Goal: Participate in discussion: Engage in conversation with other users on a specific topic

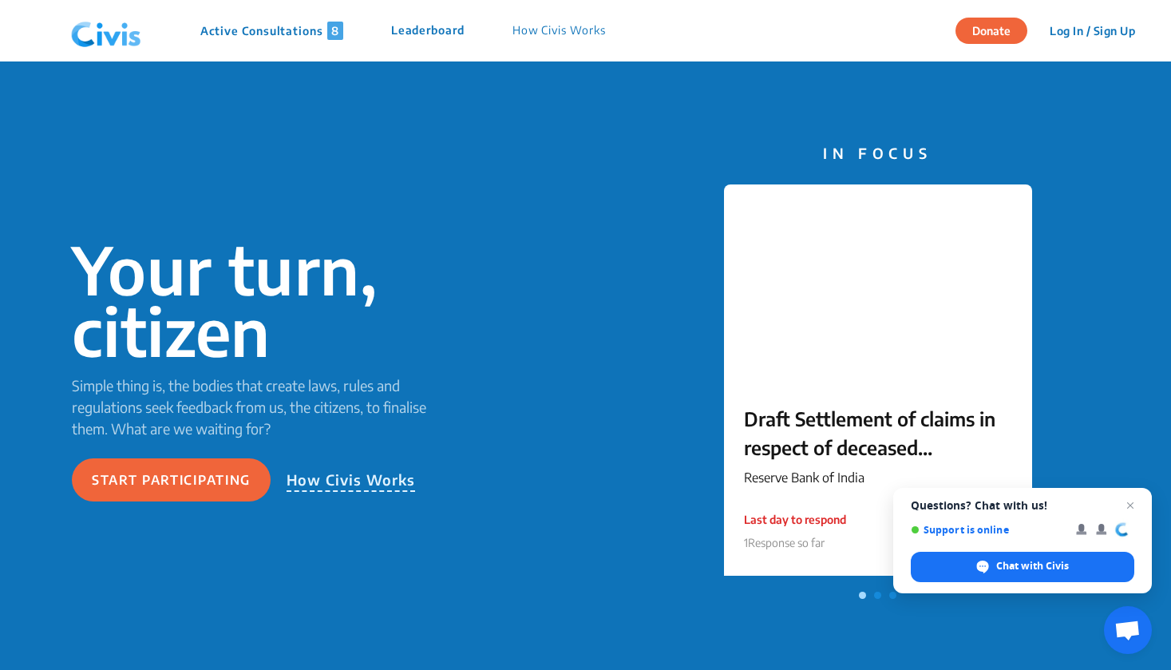
click at [231, 22] on p "Active Consultations 8" at bounding box center [271, 31] width 143 height 18
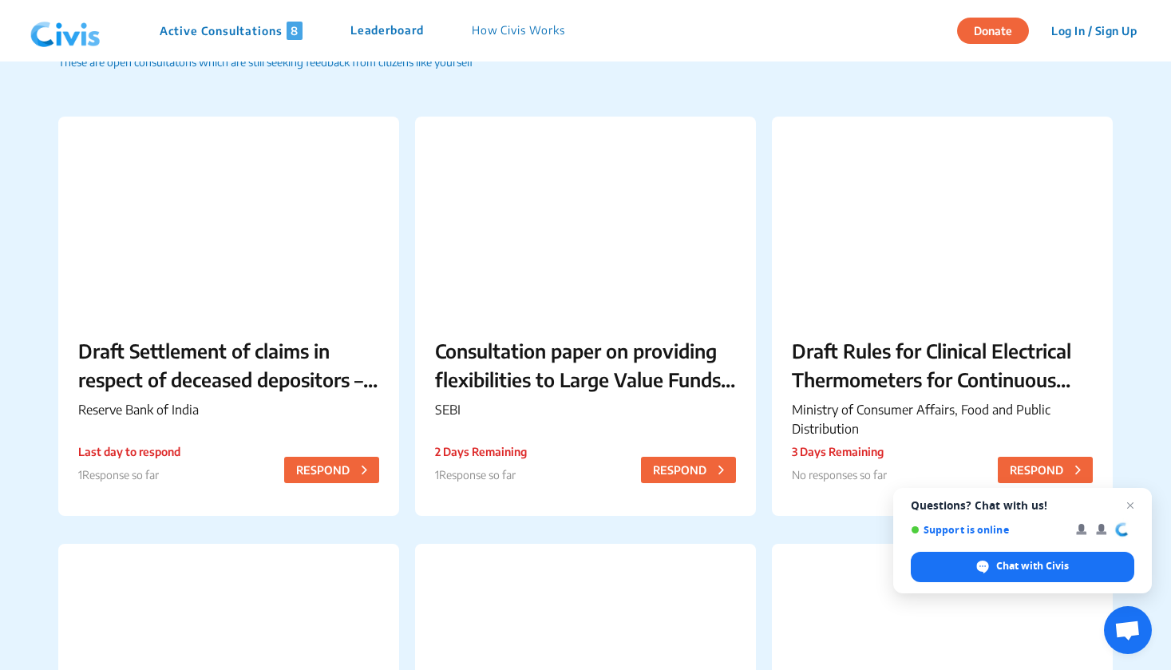
scroll to position [99, 0]
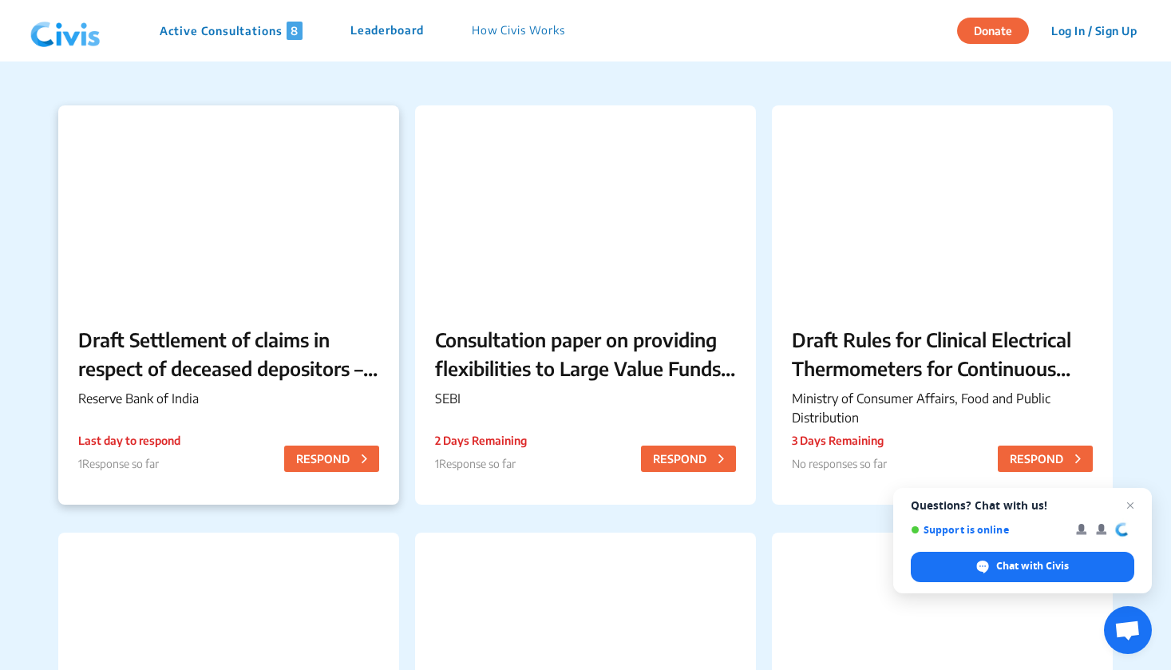
click at [309, 365] on p "Draft Settlement of claims in respect of deceased depositors – Simplification o…" at bounding box center [228, 353] width 301 height 57
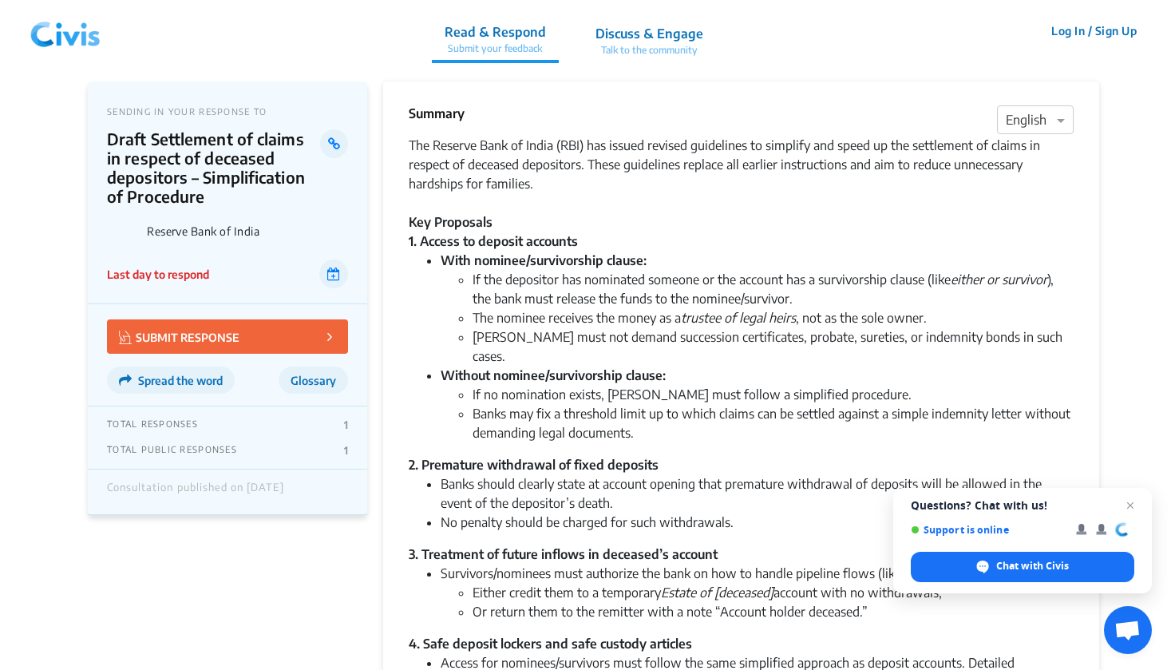
scroll to position [0, 0]
click at [650, 51] on p "Talk to the community" at bounding box center [649, 50] width 108 height 14
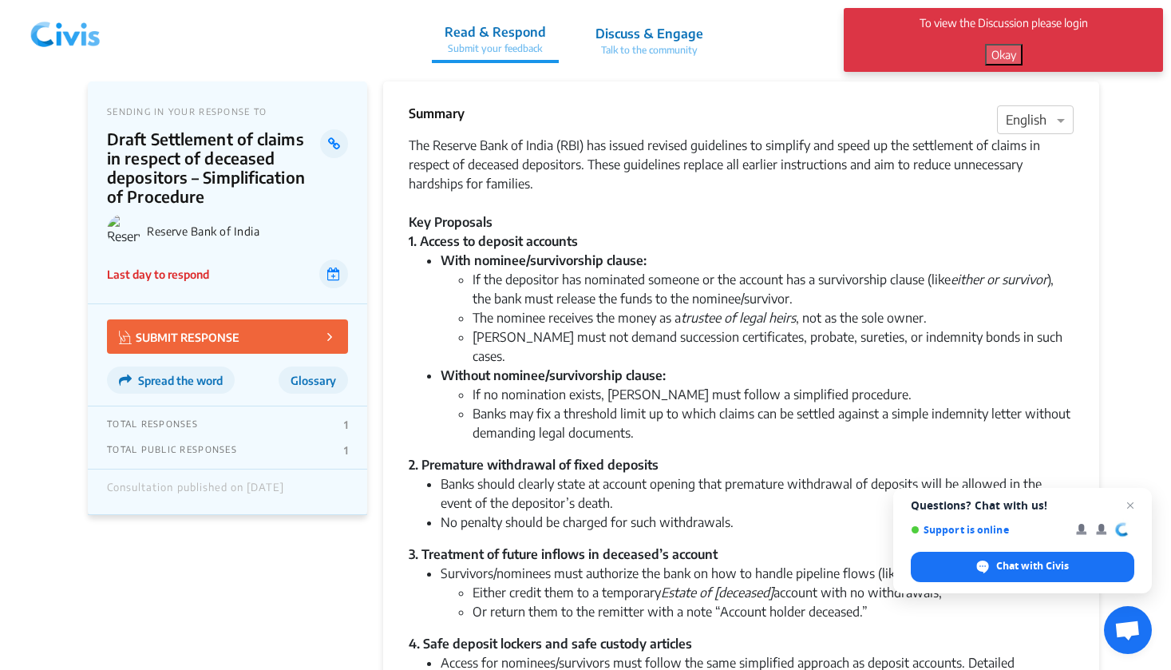
click at [776, 111] on div "Summary × English" at bounding box center [741, 120] width 665 height 32
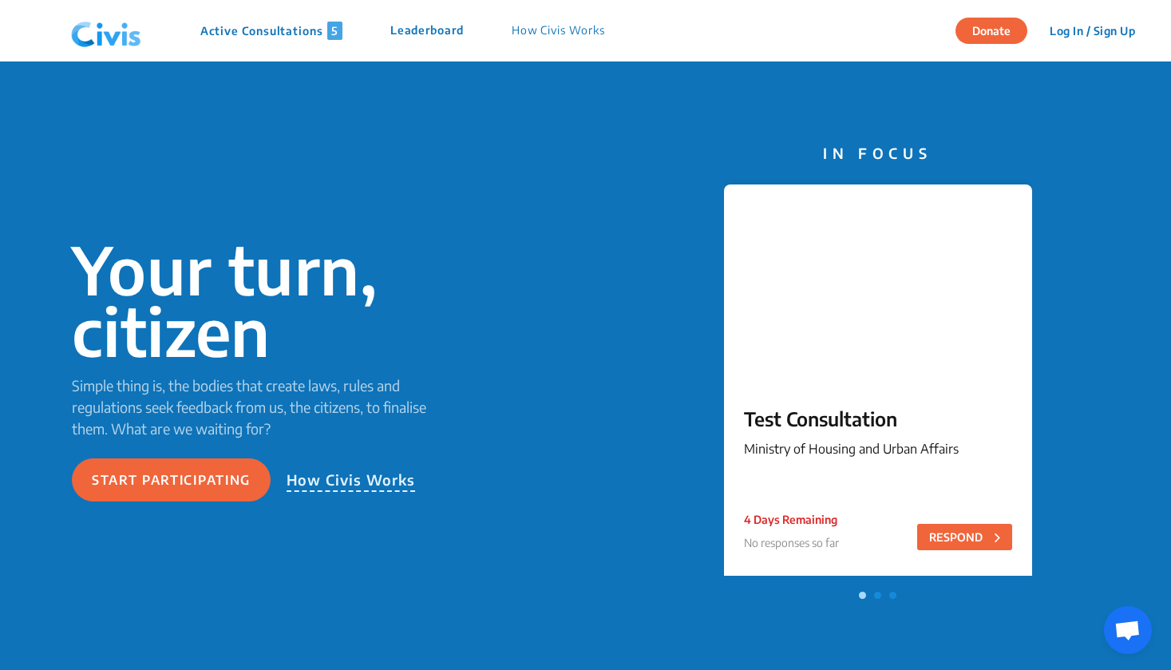
click at [893, 446] on p "Ministry of Housing and Urban Affairs" at bounding box center [878, 448] width 268 height 19
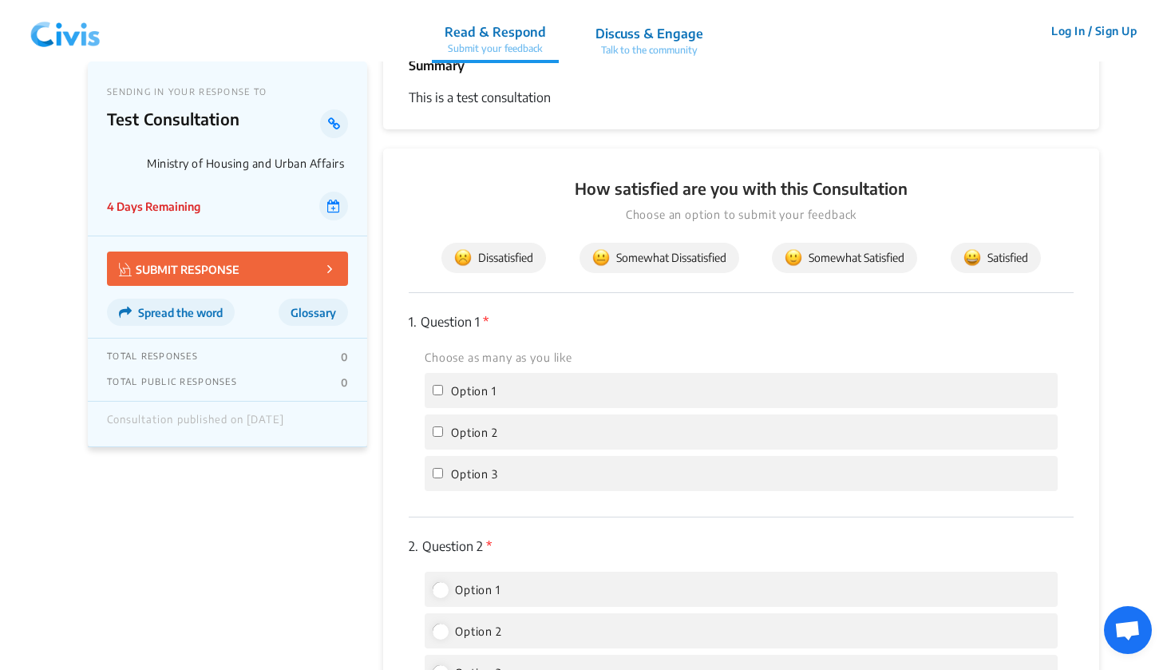
scroll to position [52, 0]
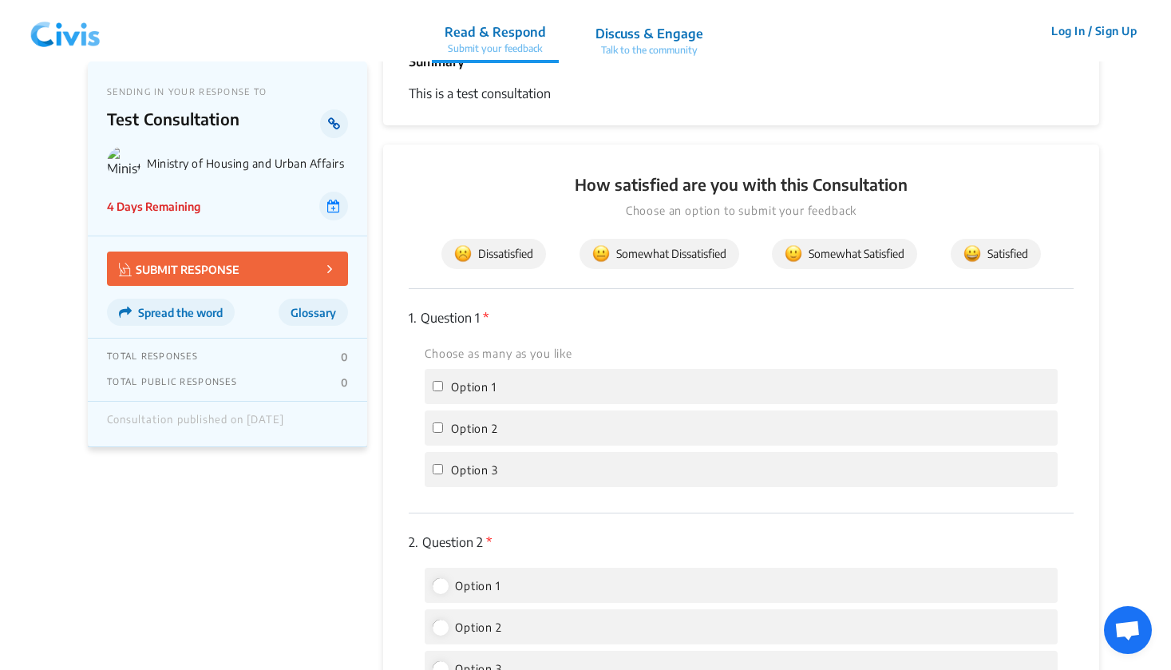
click at [334, 116] on link at bounding box center [334, 123] width 28 height 29
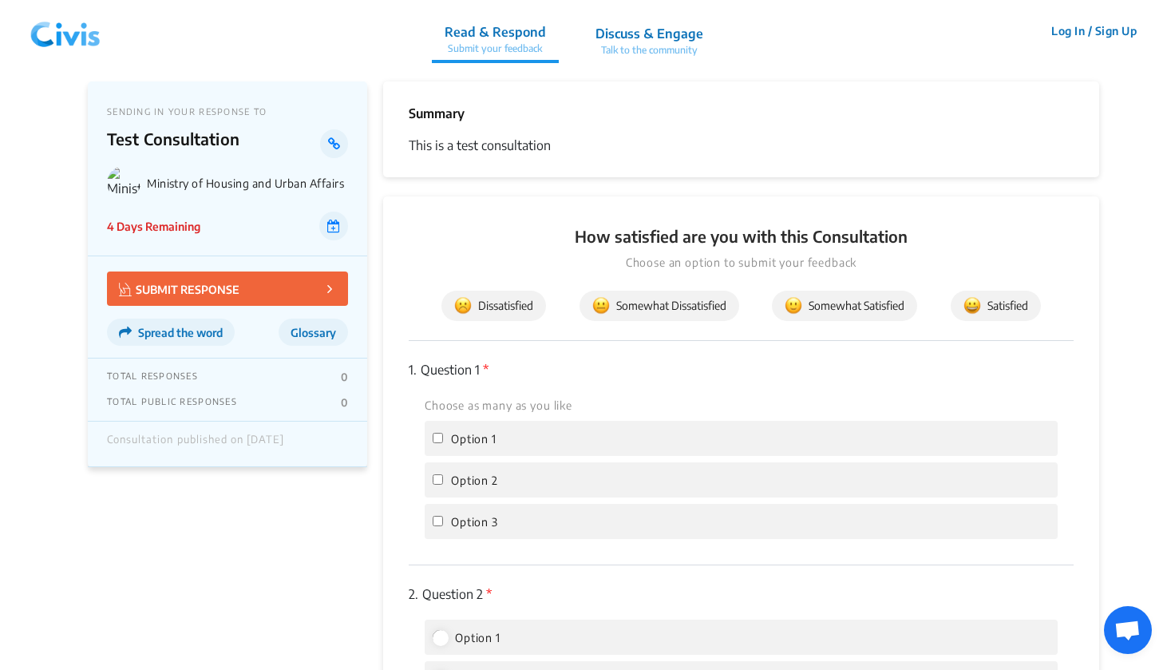
scroll to position [0, 0]
click at [646, 43] on p "Talk to the community" at bounding box center [649, 50] width 108 height 14
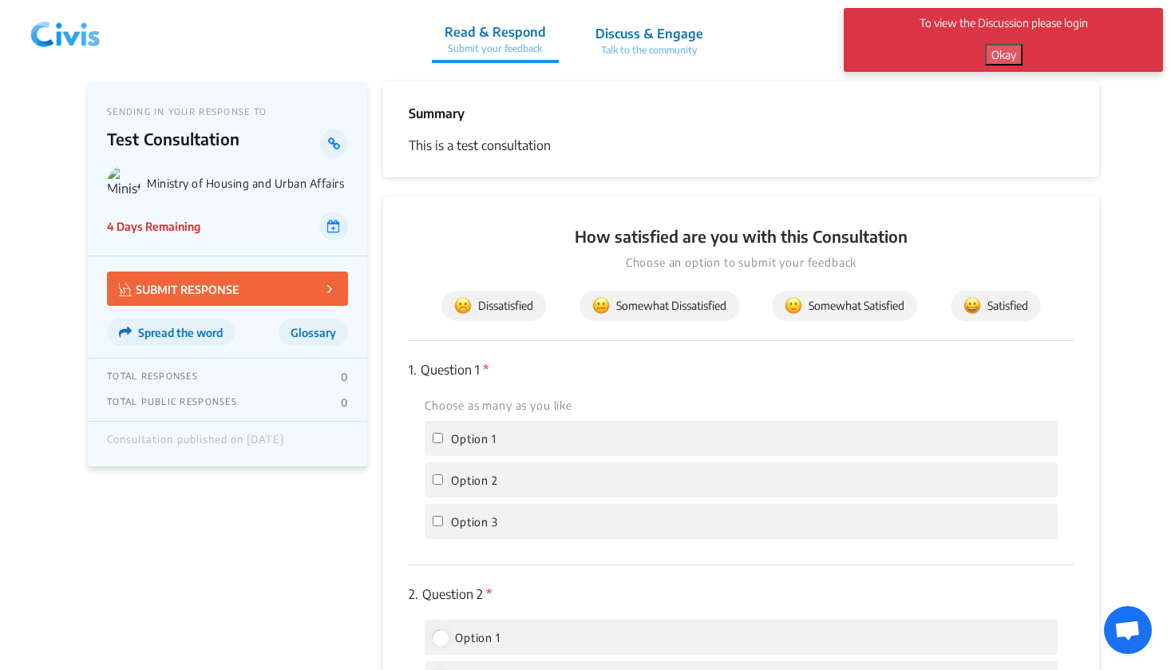
click at [1004, 56] on button "Okay" at bounding box center [1004, 55] width 38 height 22
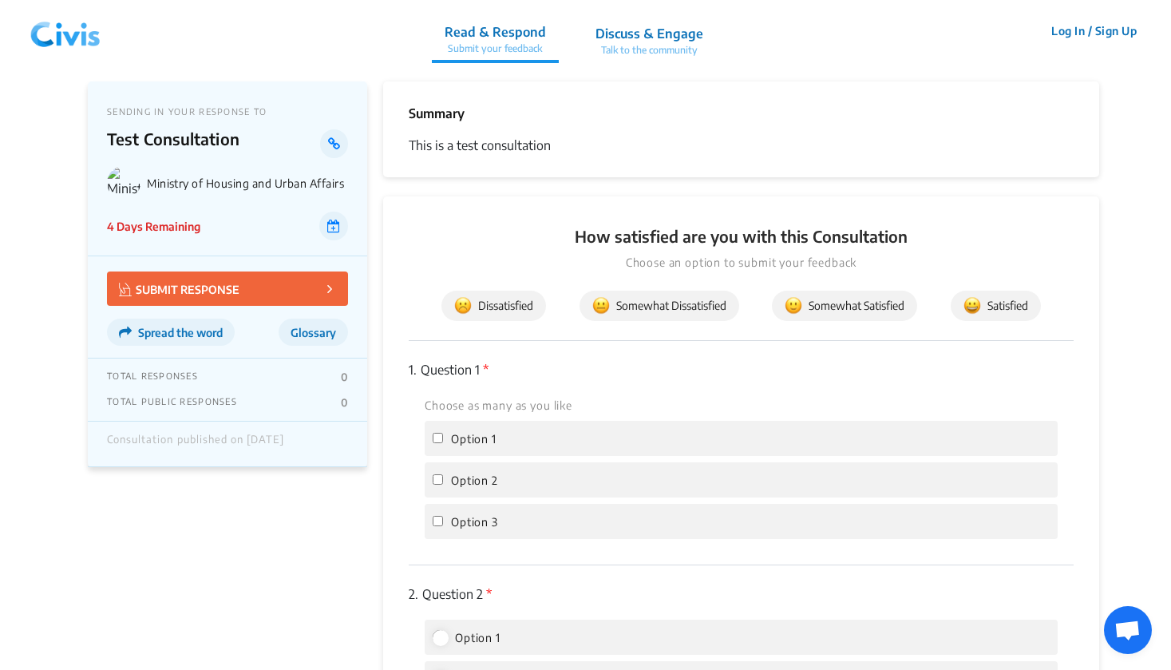
click at [1044, 28] on button "Log In / Sign Up" at bounding box center [1094, 30] width 106 height 25
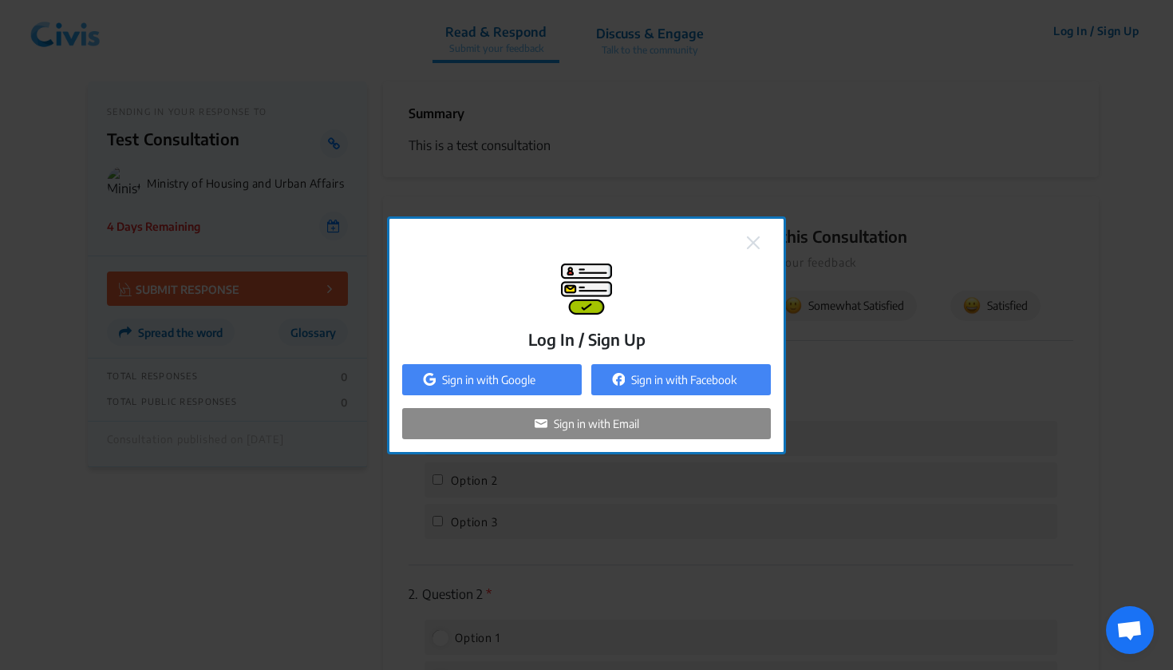
click at [609, 422] on p "Sign in with Email" at bounding box center [596, 423] width 85 height 17
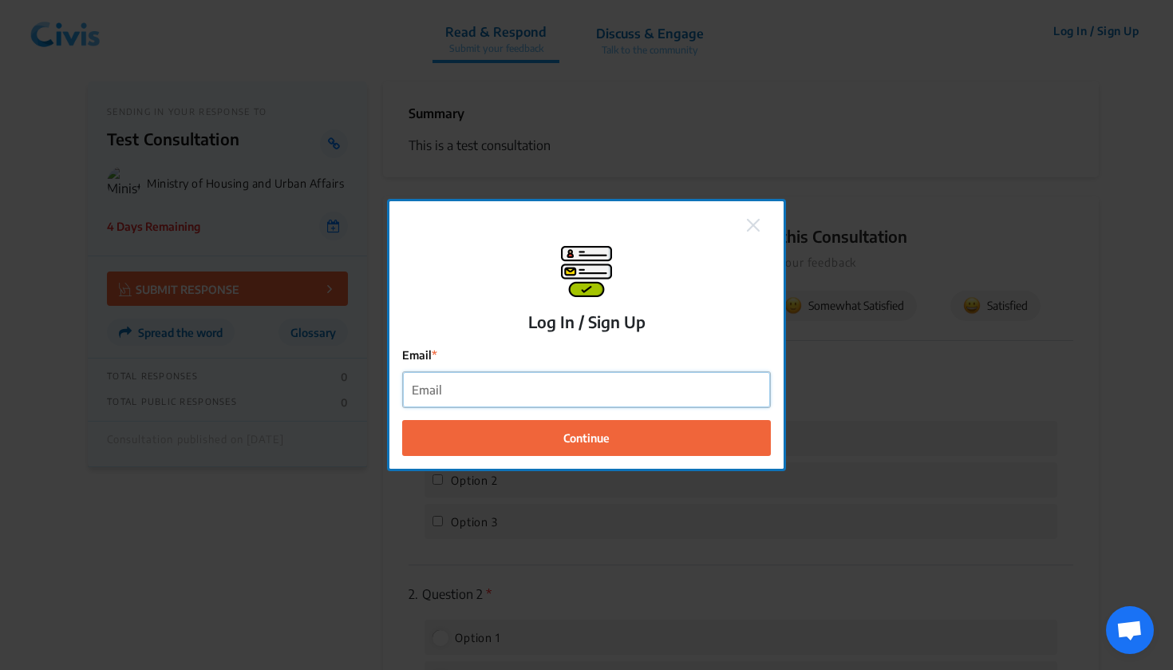
click at [545, 402] on input "Email" at bounding box center [586, 390] width 367 height 36
type input "saliha@commutatus.com"
click at [587, 437] on button "Continue" at bounding box center [586, 438] width 369 height 36
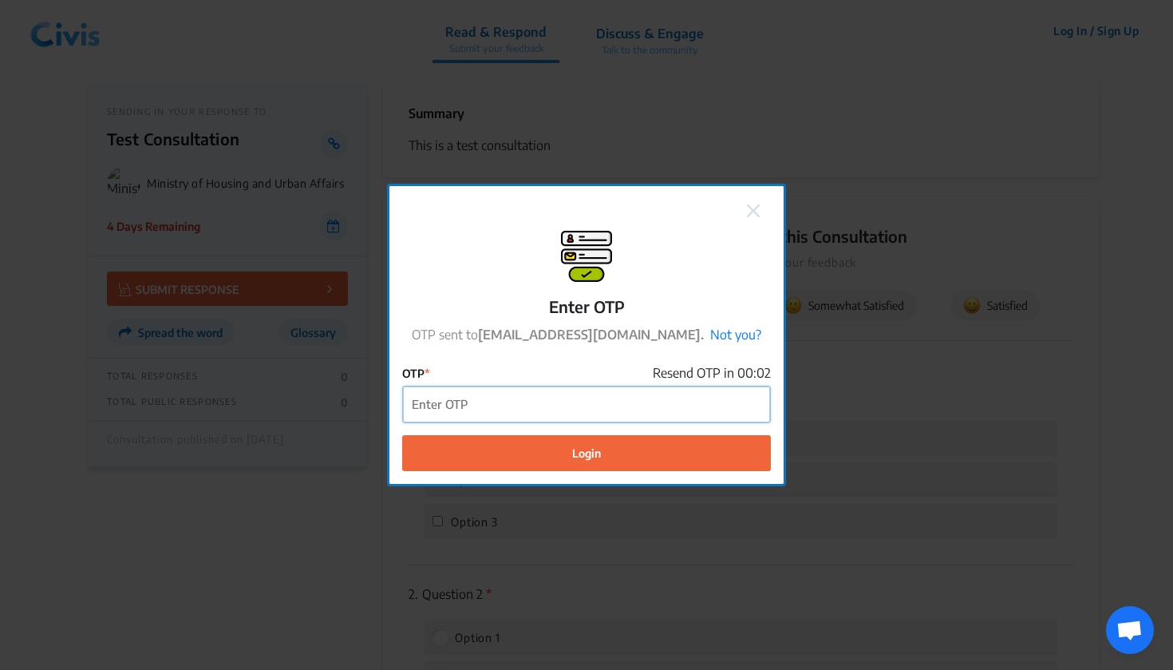
click at [608, 413] on input "OTP" at bounding box center [586, 404] width 367 height 36
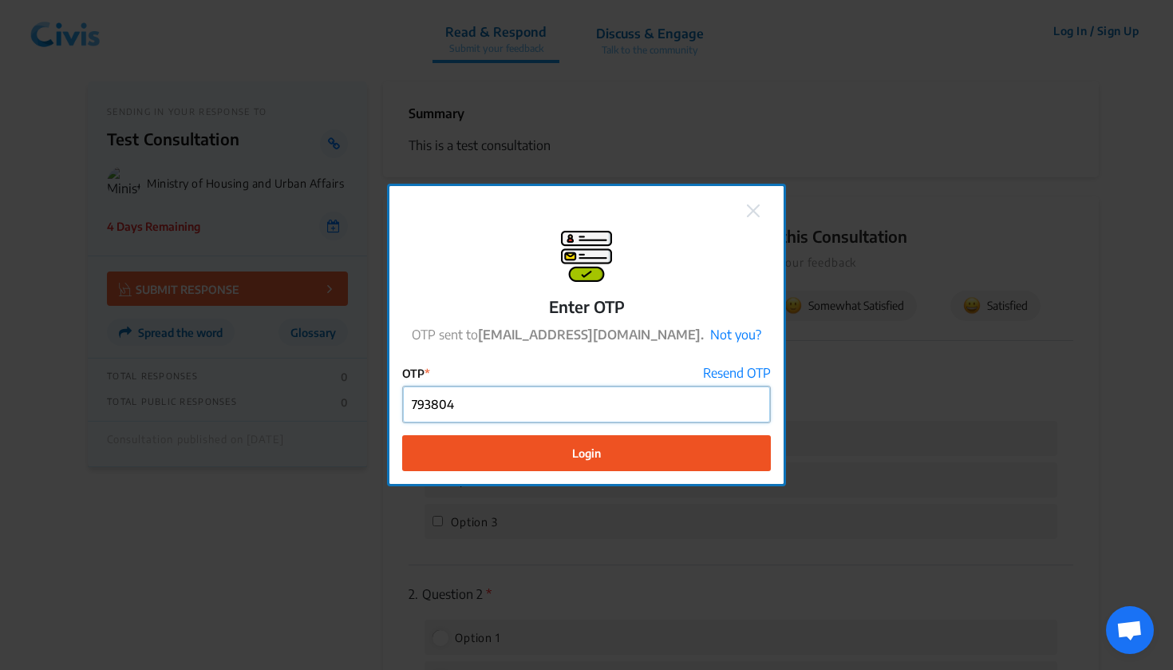
type input "793804"
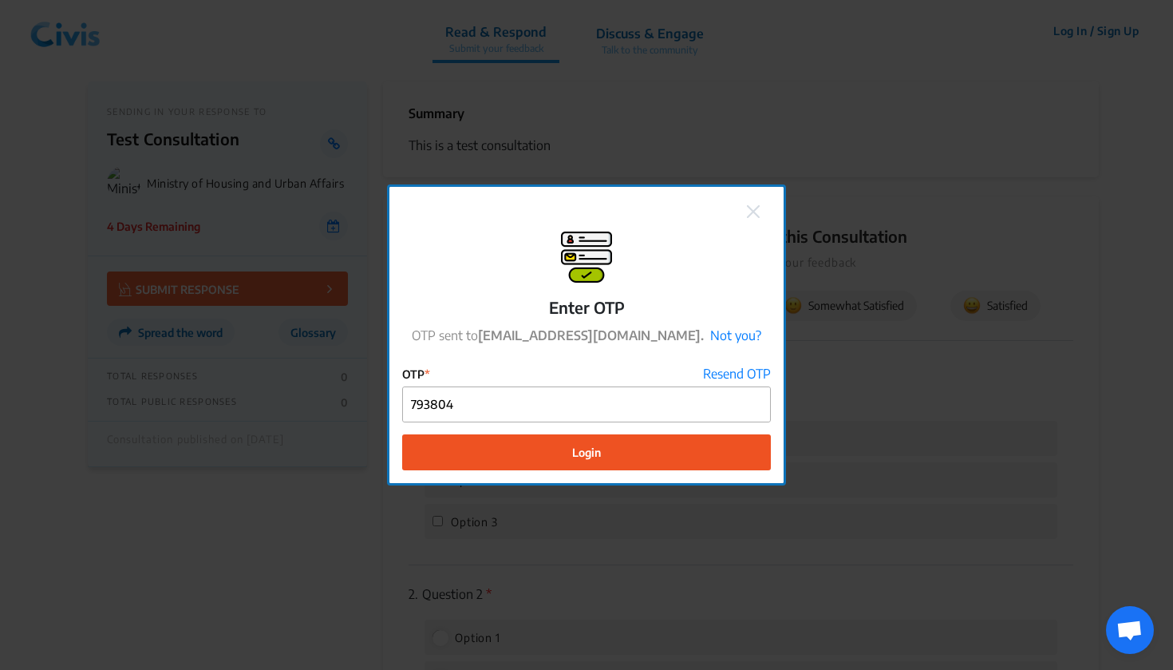
click at [602, 452] on button "Login" at bounding box center [586, 452] width 369 height 36
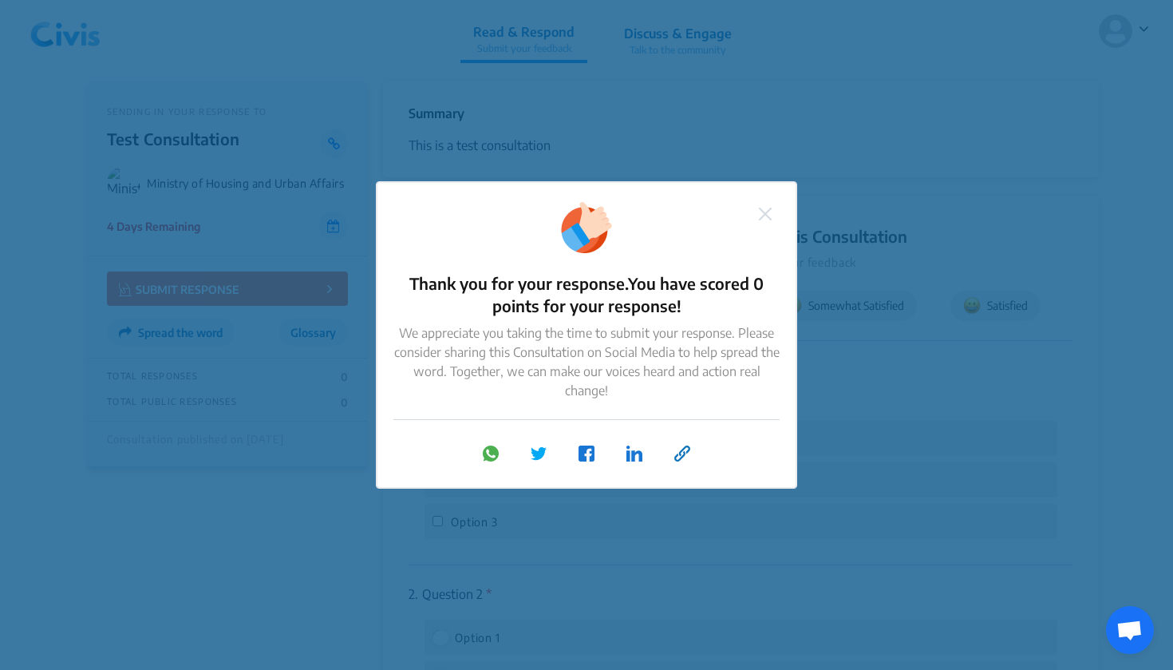
click at [775, 211] on button at bounding box center [765, 212] width 22 height 21
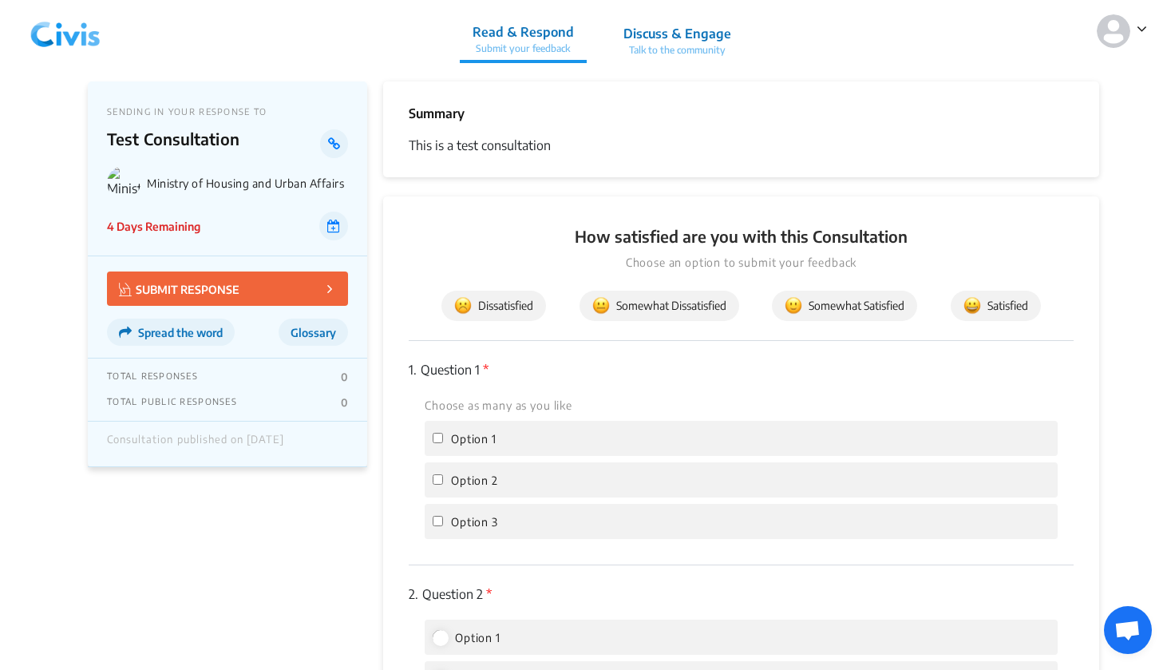
click at [687, 27] on p "Discuss & Engage" at bounding box center [677, 33] width 108 height 19
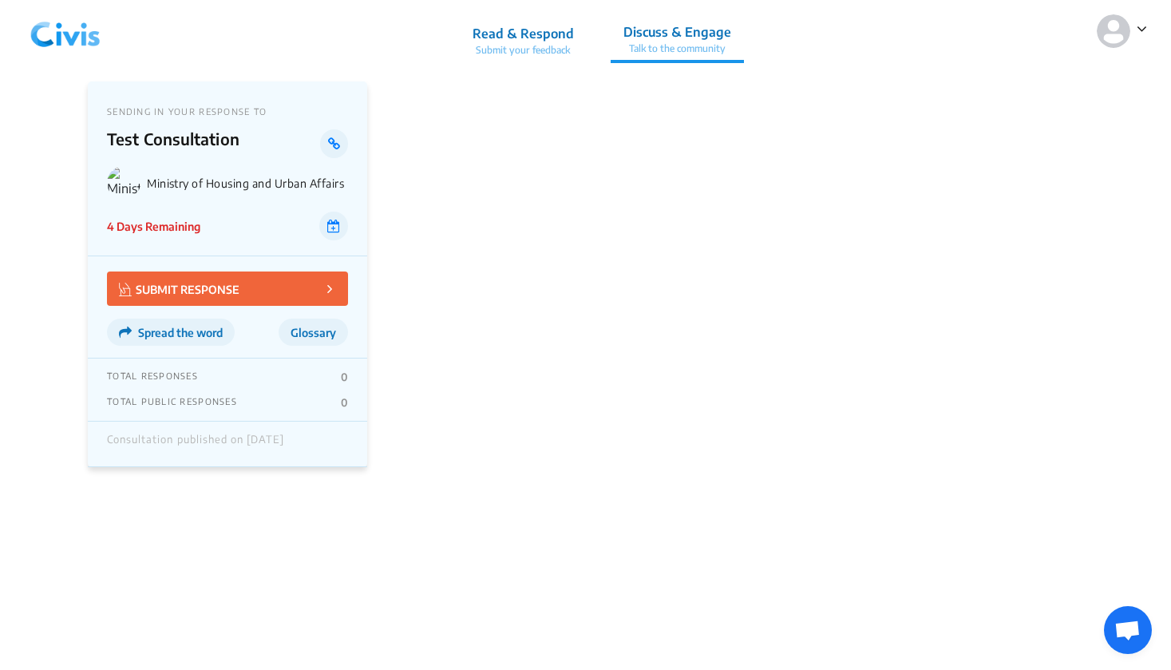
click at [1136, 26] on icon at bounding box center [1141, 29] width 10 height 16
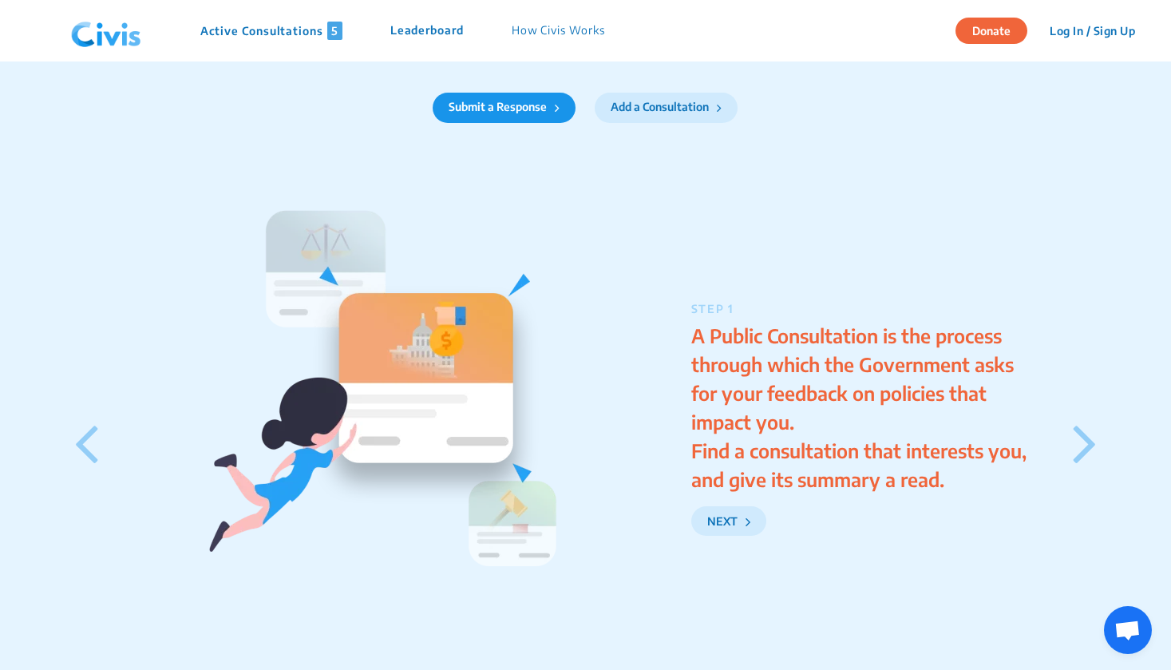
scroll to position [2009, 0]
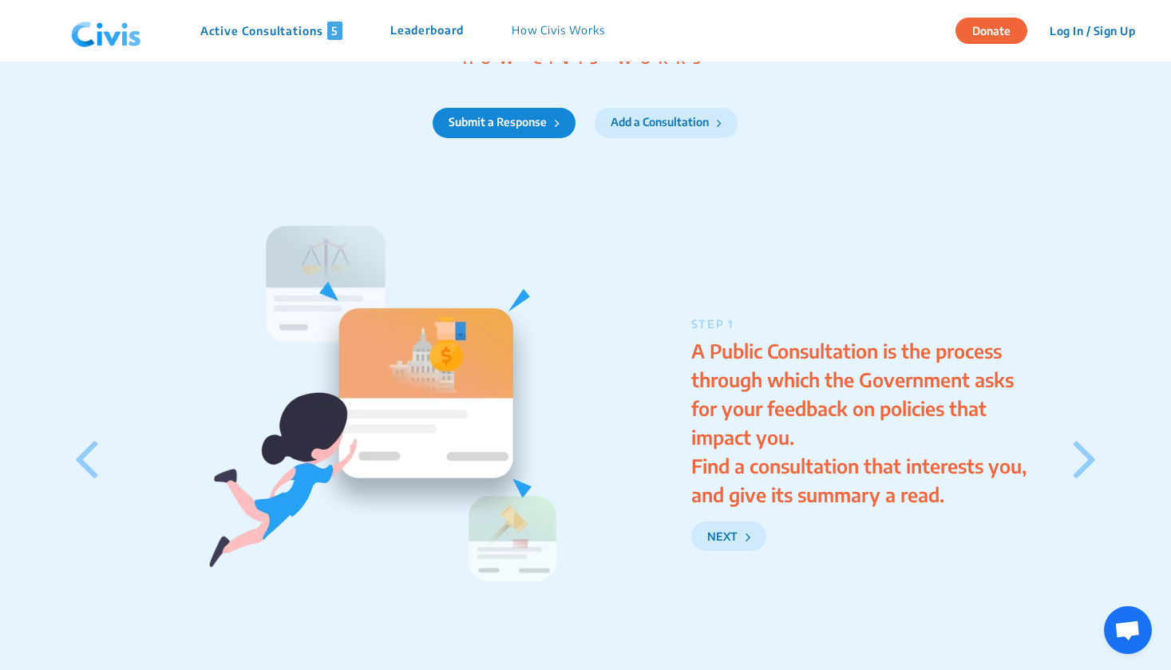
click at [535, 138] on button "Submit a Response" at bounding box center [504, 123] width 143 height 30
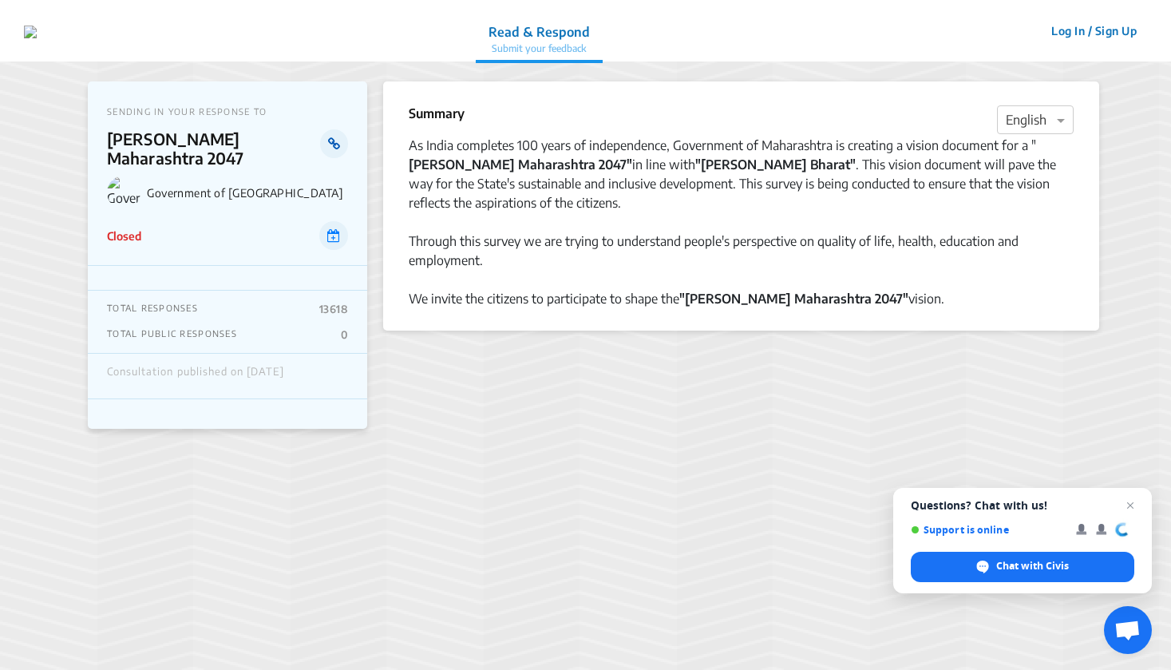
click at [330, 131] on link at bounding box center [334, 143] width 28 height 29
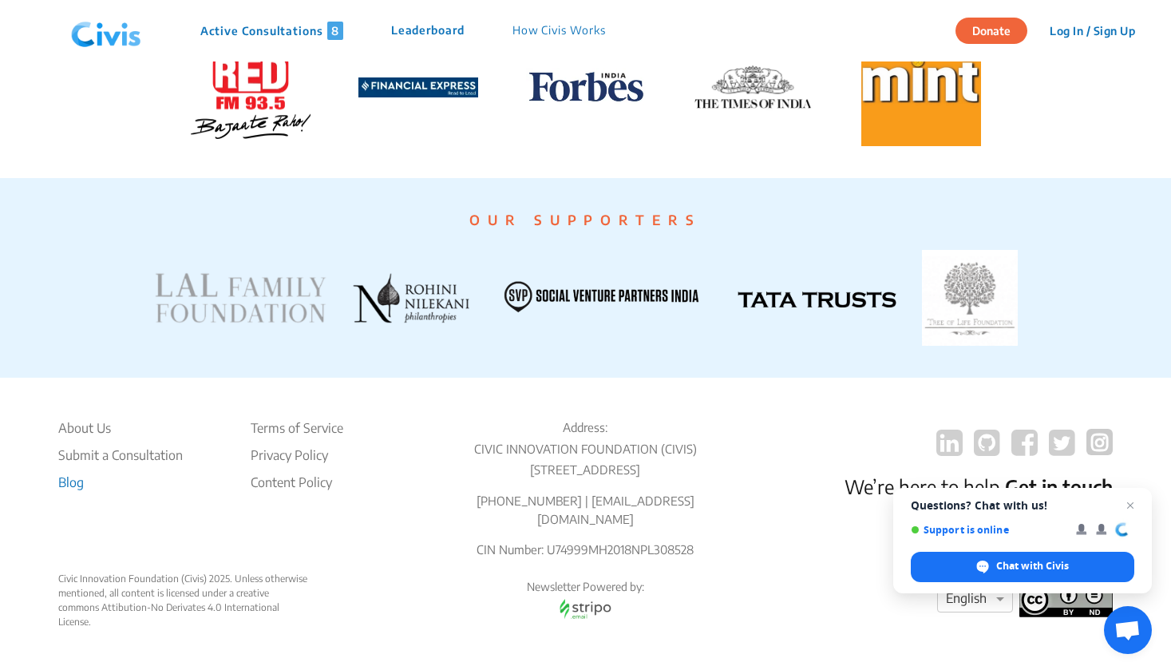
scroll to position [3014, 0]
click at [76, 488] on li "Blog" at bounding box center [120, 481] width 124 height 19
click at [1132, 509] on span "Open chat" at bounding box center [1130, 506] width 20 height 20
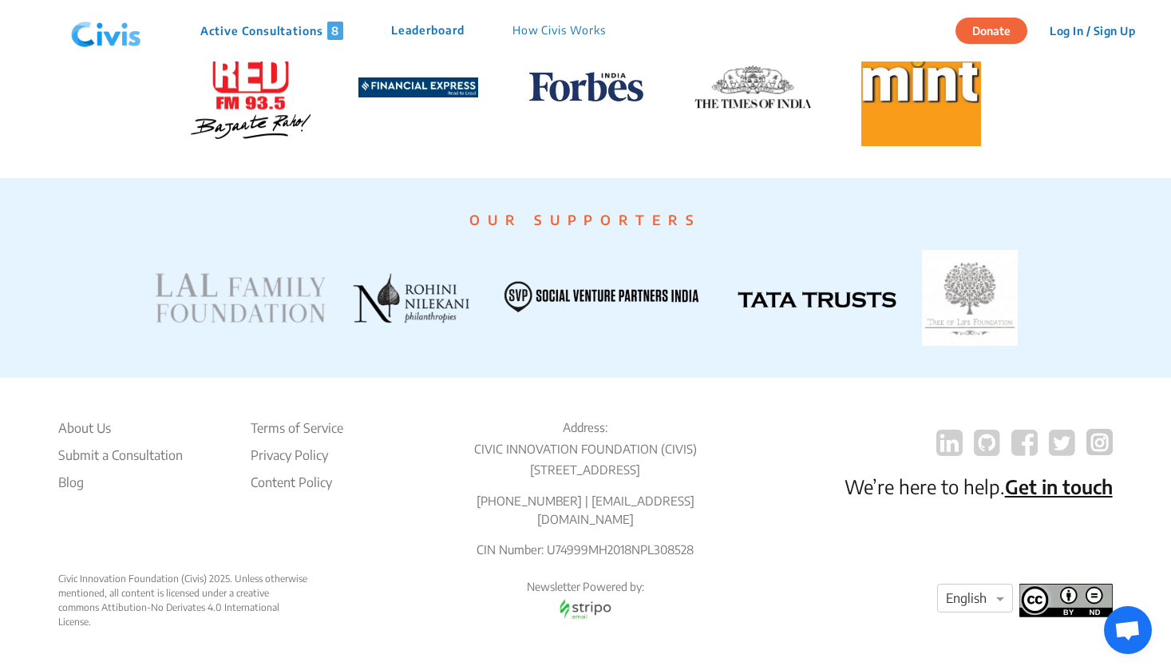
scroll to position [3014, 0]
